Goal: Information Seeking & Learning: Learn about a topic

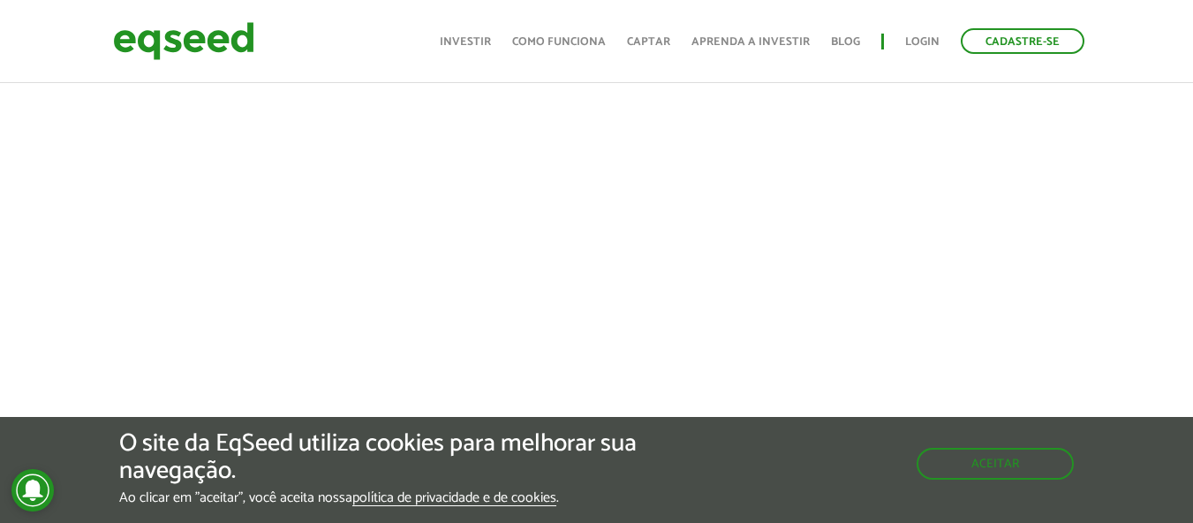
scroll to position [810, 0]
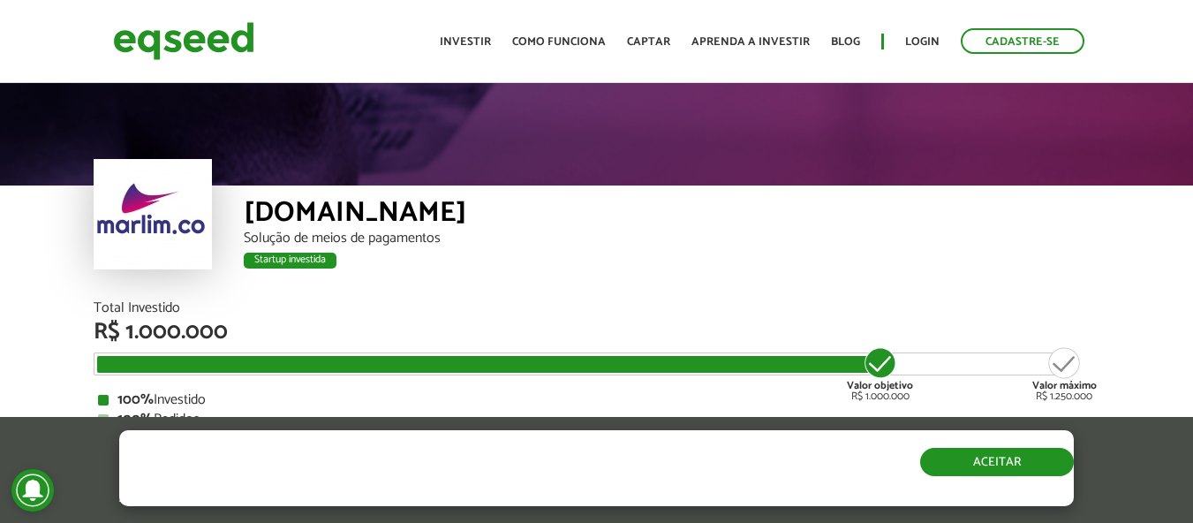
click at [929, 454] on button "Aceitar" at bounding box center [997, 462] width 154 height 28
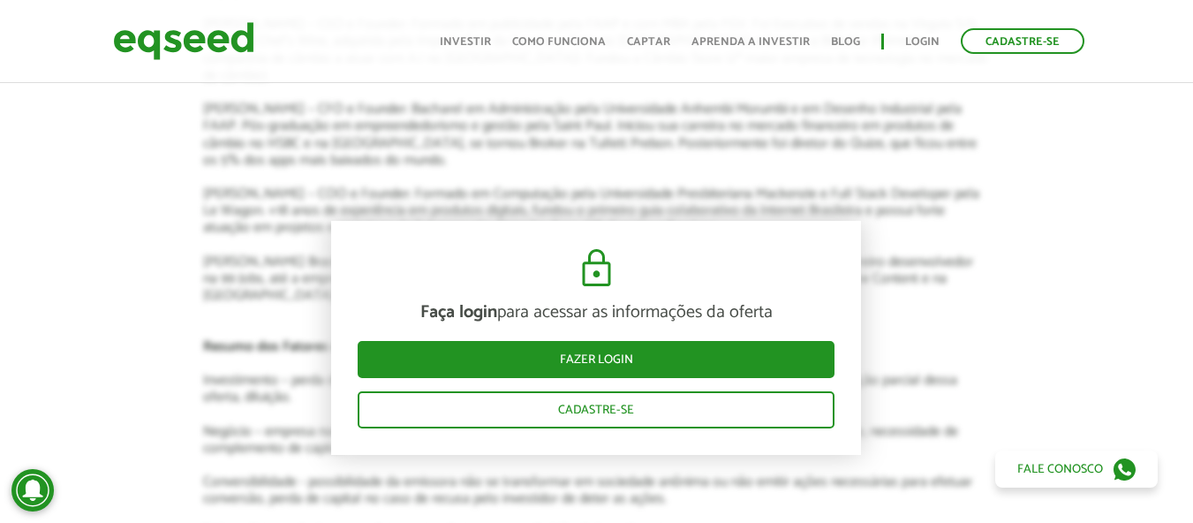
scroll to position [2318, 0]
